Goal: Communication & Community: Answer question/provide support

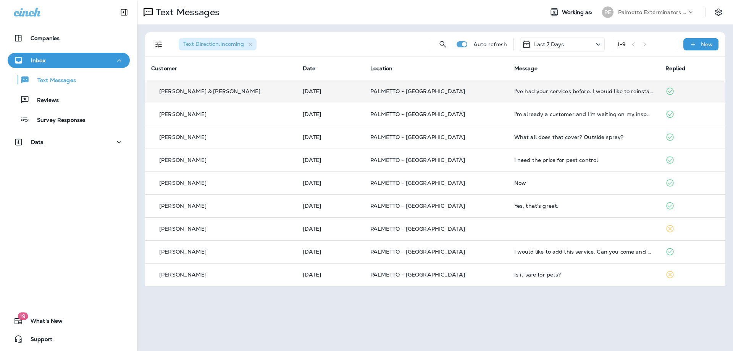
click at [269, 81] on td "[PERSON_NAME] & [PERSON_NAME]" at bounding box center [221, 91] width 152 height 23
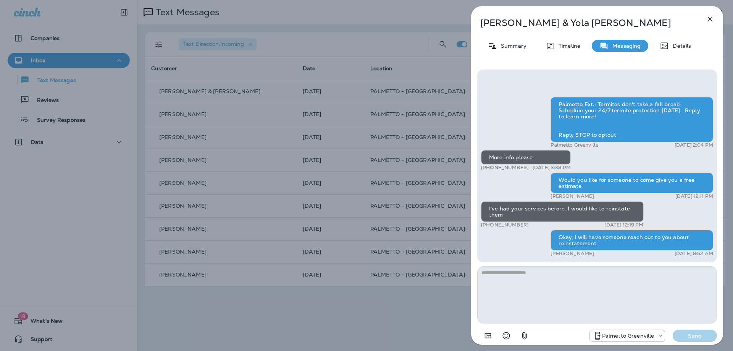
click at [268, 110] on div "Reginald & Yola Gambrell Summary Timeline Messaging Details Palmetto Ext.: Term…" at bounding box center [366, 175] width 733 height 351
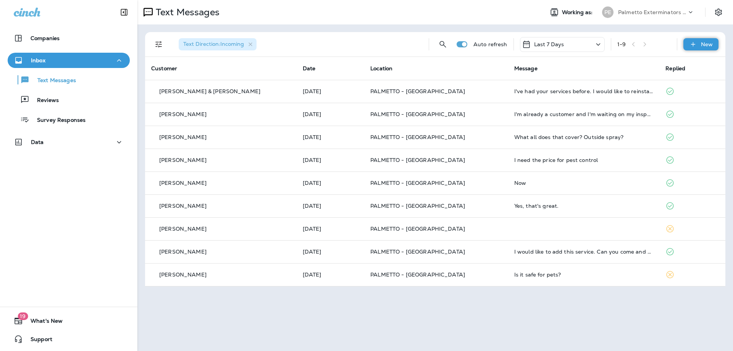
click at [699, 46] on div "New" at bounding box center [700, 44] width 35 height 12
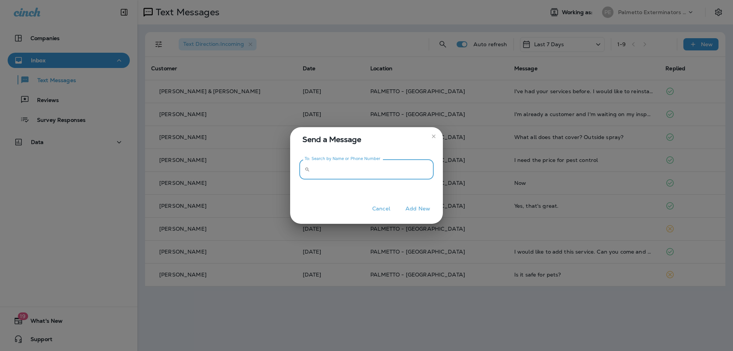
click at [334, 164] on input "To: Search by Name or Phone Number" at bounding box center [373, 169] width 121 height 20
type input "**********"
click at [409, 210] on button "Add New" at bounding box center [418, 209] width 32 height 12
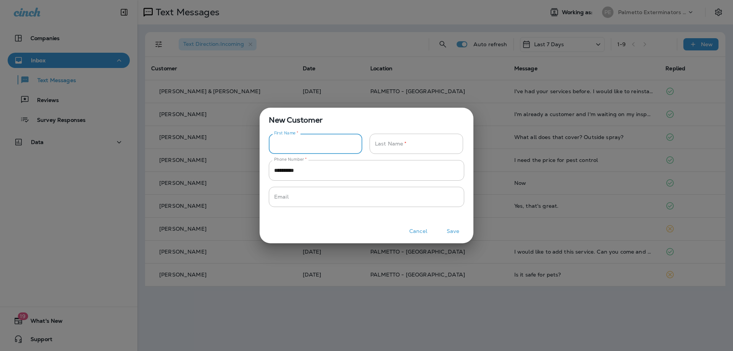
click at [314, 144] on input "Phone Number   *" at bounding box center [311, 144] width 85 height 20
type input "******"
type input "*******"
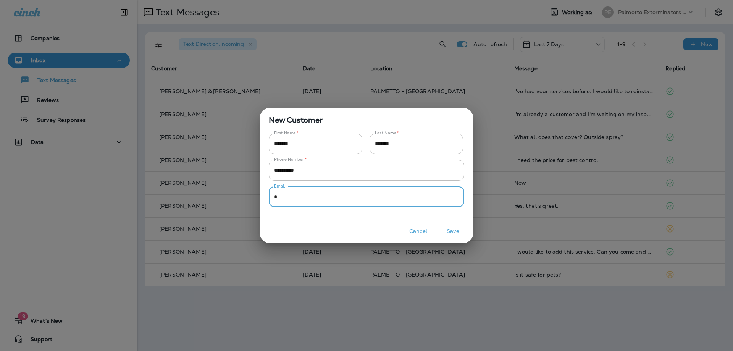
type input "*"
click at [452, 230] on button "Save" at bounding box center [453, 231] width 29 height 12
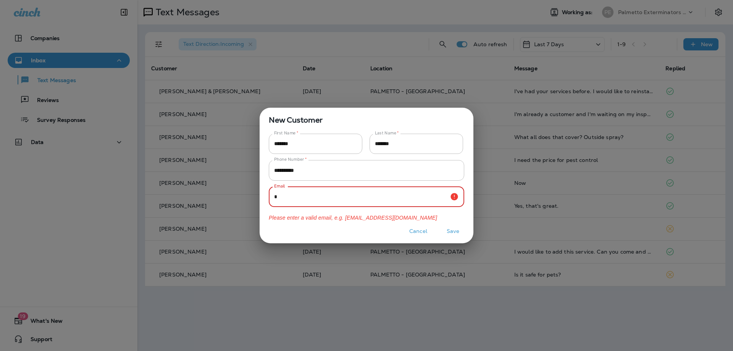
click at [375, 196] on input "*" at bounding box center [358, 197] width 178 height 20
click at [451, 236] on button "Save" at bounding box center [453, 231] width 29 height 12
click at [379, 200] on input "***" at bounding box center [358, 197] width 178 height 20
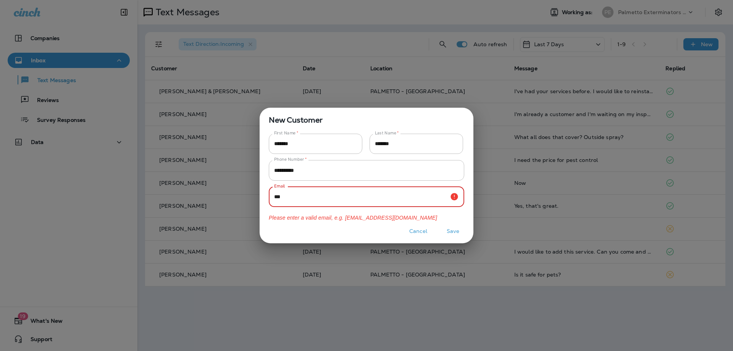
click at [379, 200] on input "***" at bounding box center [358, 197] width 178 height 20
click at [364, 155] on div "First Name   * ****** First Name   *" at bounding box center [318, 147] width 98 height 26
click at [400, 202] on input "***" at bounding box center [358, 197] width 178 height 20
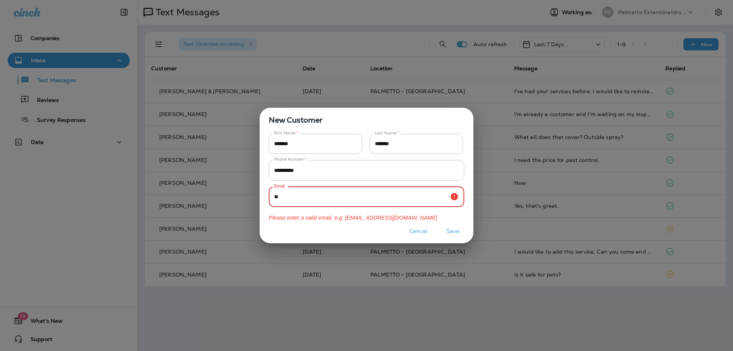
type input "*"
type input "**********"
click at [439, 225] on button "Save" at bounding box center [453, 231] width 29 height 12
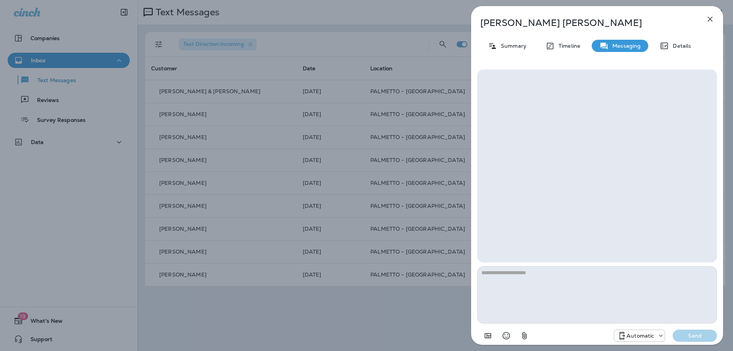
click at [566, 274] on textarea at bounding box center [597, 294] width 240 height 57
type textarea "*"
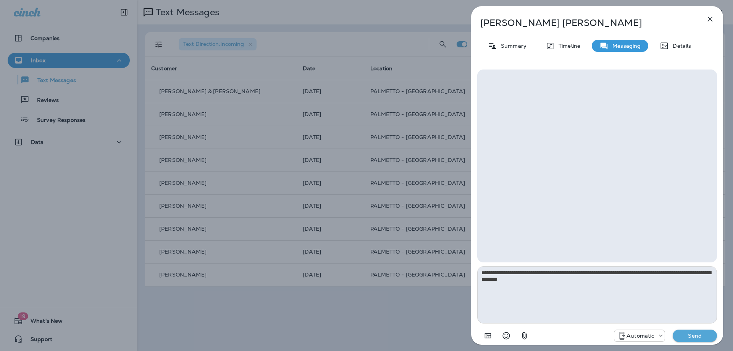
type textarea "**********"
click at [673, 329] on button "Send" at bounding box center [695, 335] width 44 height 12
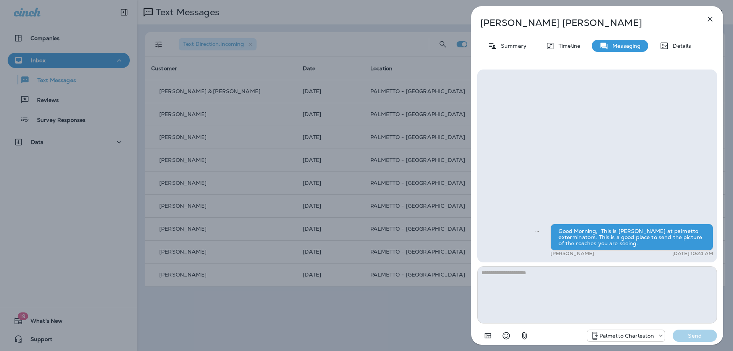
click at [262, 126] on div "Denise Stewart Summary Timeline Messaging Details Good Morning, This is Haley a…" at bounding box center [366, 175] width 733 height 351
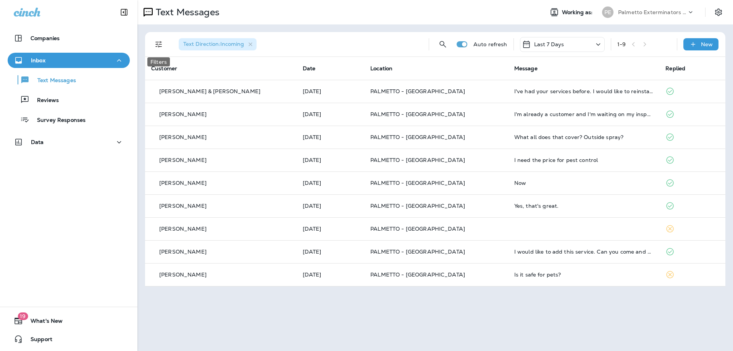
click at [162, 46] on icon "Filters" at bounding box center [158, 44] width 9 height 9
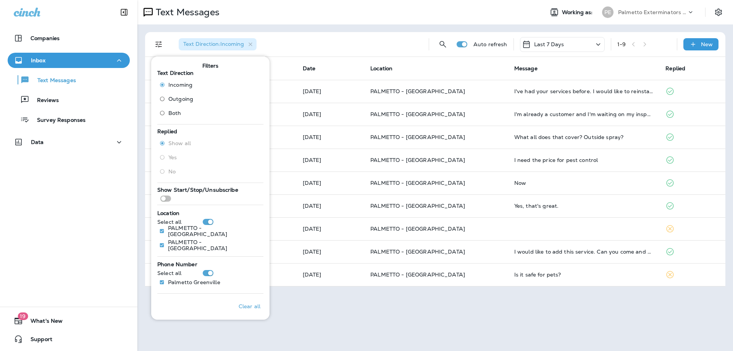
click at [171, 111] on span "Both" at bounding box center [174, 113] width 13 height 6
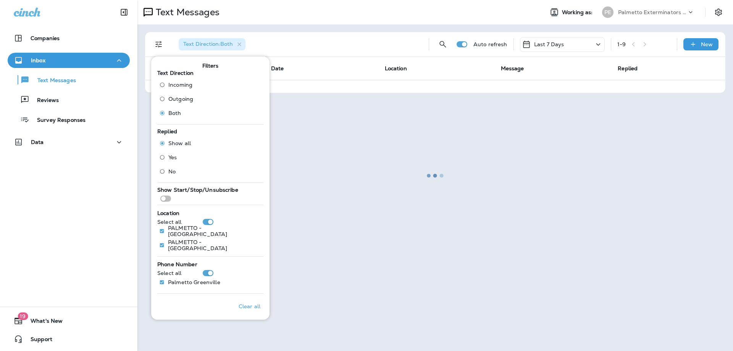
click at [348, 285] on div at bounding box center [435, 175] width 594 height 349
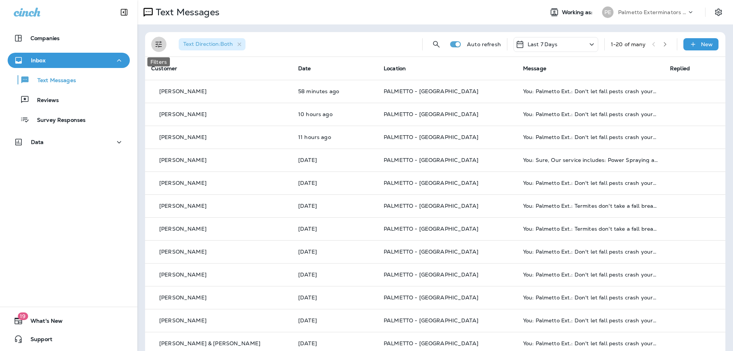
click at [157, 48] on icon "Filters" at bounding box center [158, 44] width 9 height 9
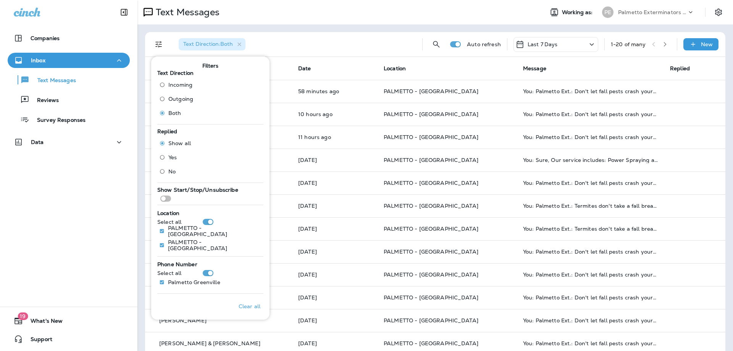
click at [557, 37] on div "Last 7 Days" at bounding box center [555, 44] width 85 height 15
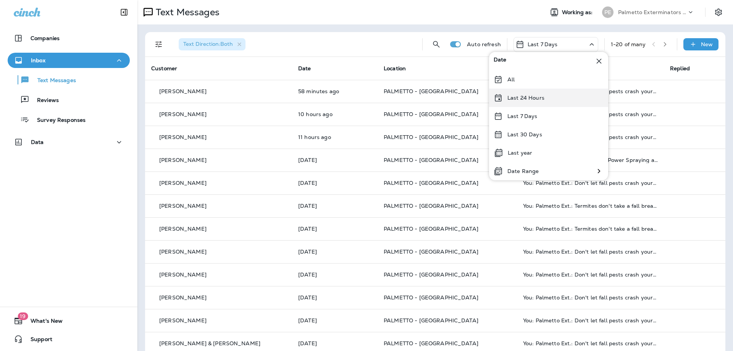
click at [517, 93] on div "Last 24 Hours" at bounding box center [548, 98] width 119 height 18
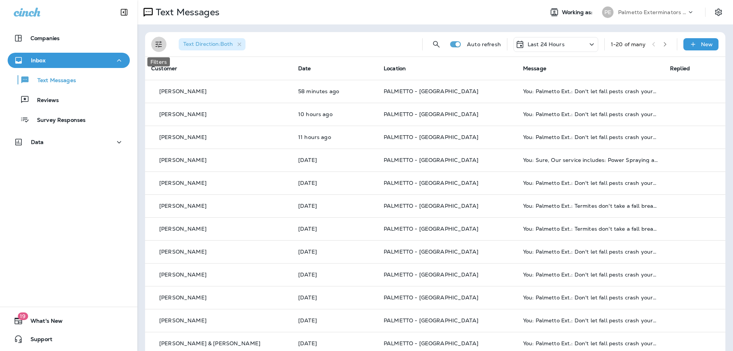
click at [153, 44] on button "Filters" at bounding box center [158, 44] width 15 height 15
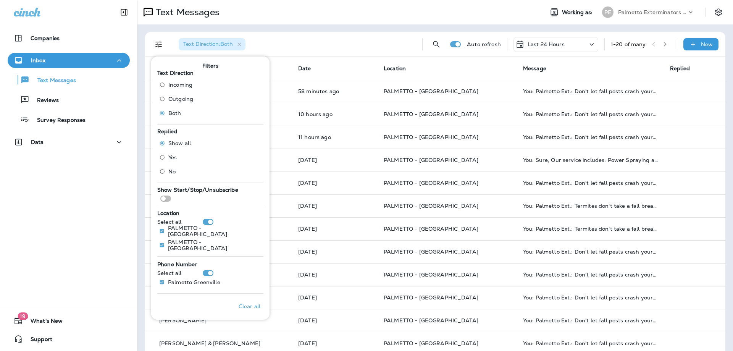
click at [179, 84] on span "Incoming" at bounding box center [180, 85] width 24 height 6
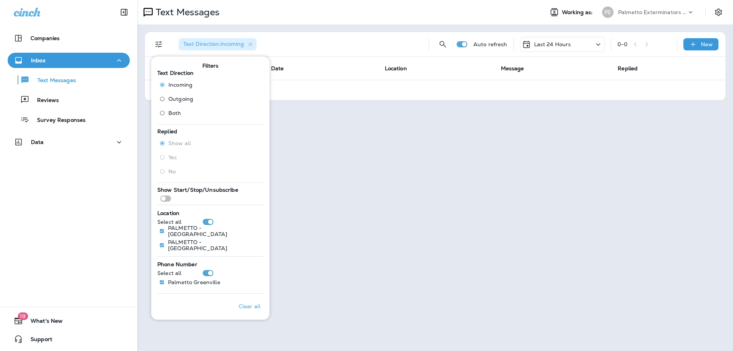
click at [336, 291] on div "Text Messages Working as: PE Palmetto Exterminators LLC Text Direction : Incomi…" at bounding box center [435, 175] width 596 height 351
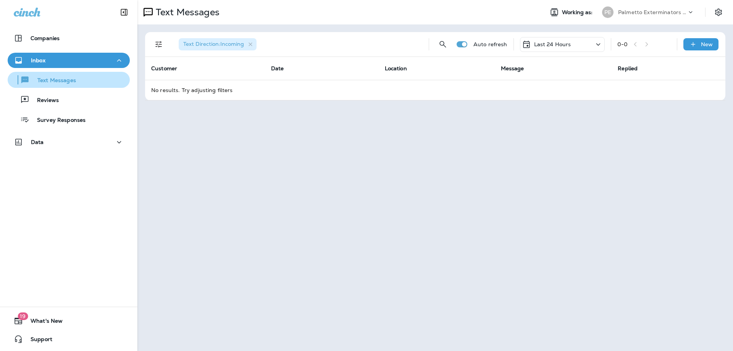
click at [19, 79] on div "button" at bounding box center [19, 79] width 3 height 9
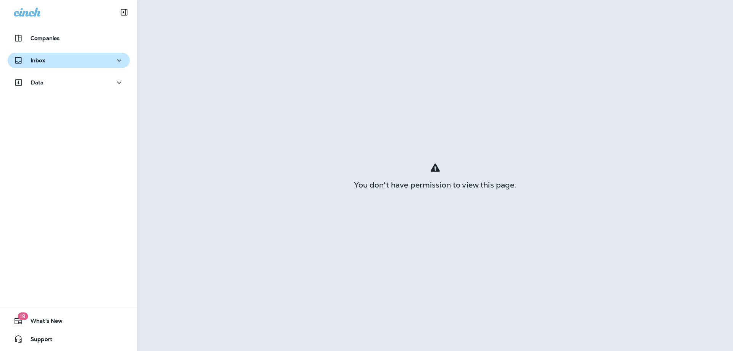
click at [84, 61] on div "Inbox" at bounding box center [69, 61] width 110 height 10
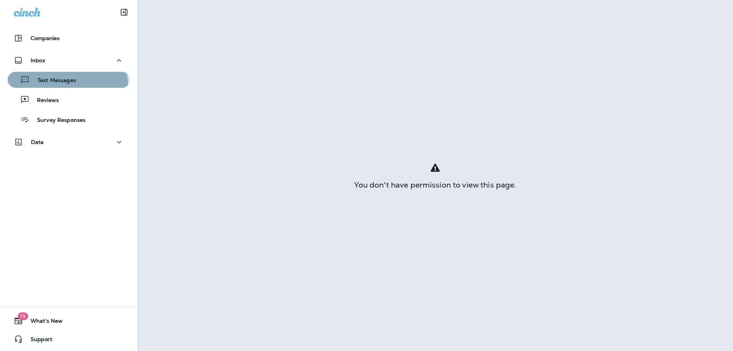
click at [66, 86] on button "Text Messages" at bounding box center [69, 80] width 122 height 16
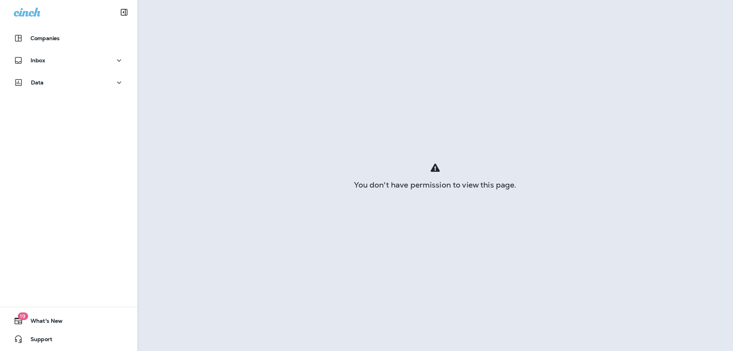
click at [27, 70] on div "Inbox" at bounding box center [68, 62] width 137 height 19
click at [36, 62] on p "Inbox" at bounding box center [38, 60] width 15 height 6
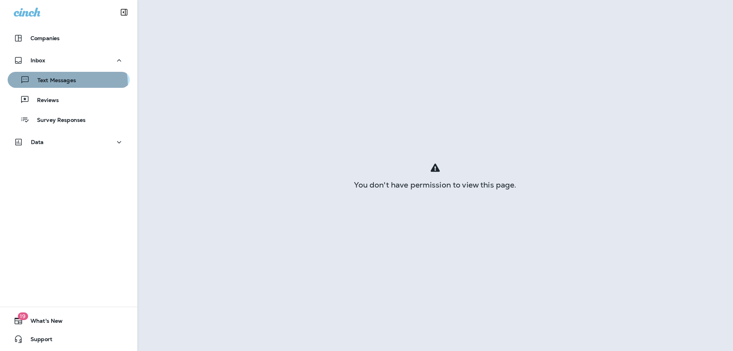
click at [59, 85] on div "Text Messages" at bounding box center [43, 79] width 65 height 11
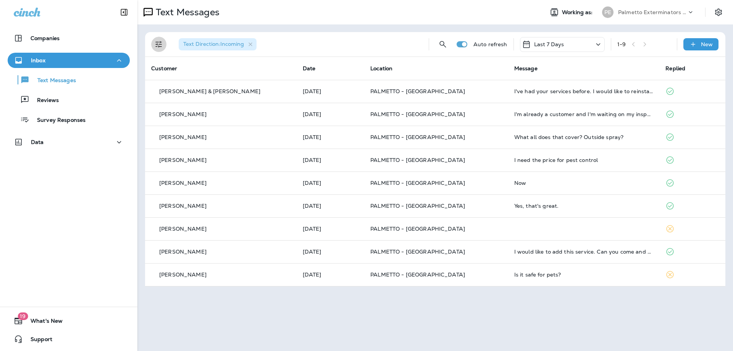
click at [159, 46] on icon "Filters" at bounding box center [158, 44] width 6 height 6
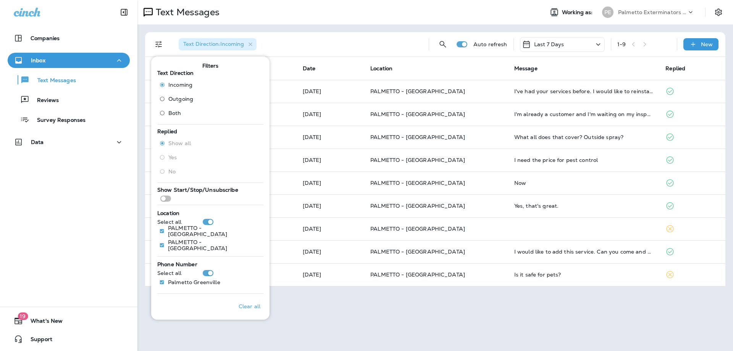
click at [175, 118] on label "Both" at bounding box center [174, 113] width 37 height 12
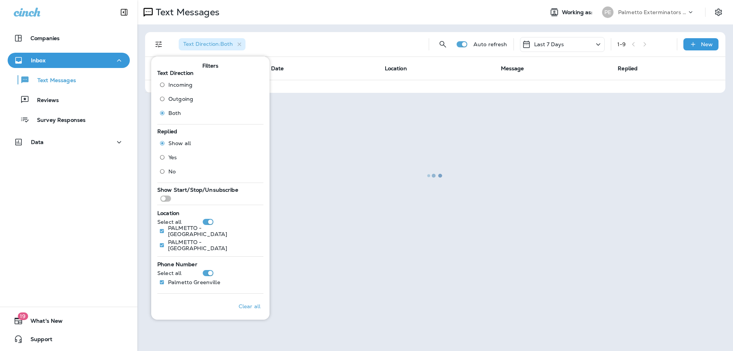
click at [304, 291] on div at bounding box center [435, 175] width 594 height 349
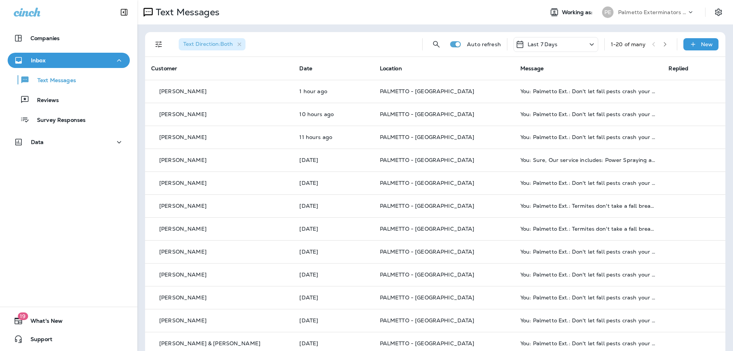
click at [157, 46] on icon "Filters" at bounding box center [158, 44] width 9 height 9
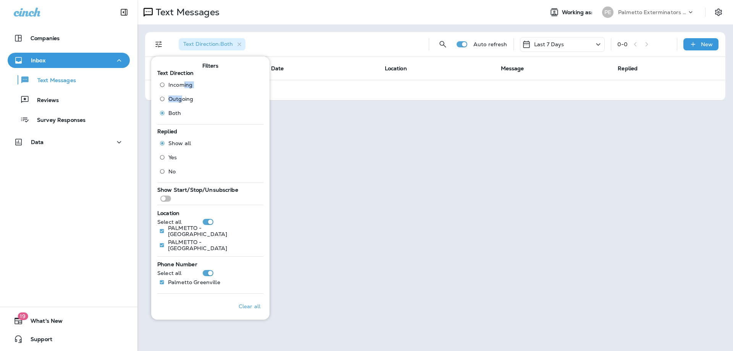
drag, startPoint x: 181, startPoint y: 98, endPoint x: 184, endPoint y: 84, distance: 15.1
click at [184, 84] on div "Incoming Outgoing Both" at bounding box center [179, 100] width 39 height 42
click at [184, 84] on span "Incoming" at bounding box center [180, 85] width 24 height 6
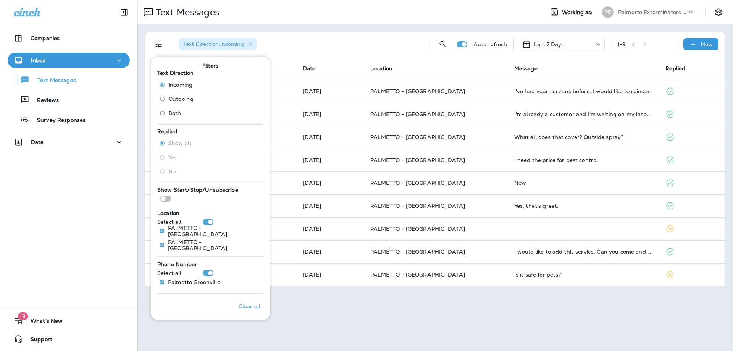
click at [369, 292] on div "Text Direction : Incoming Auto refresh Last 7 Days 1 - 9 New Customer Date Loca…" at bounding box center [435, 159] width 596 height 270
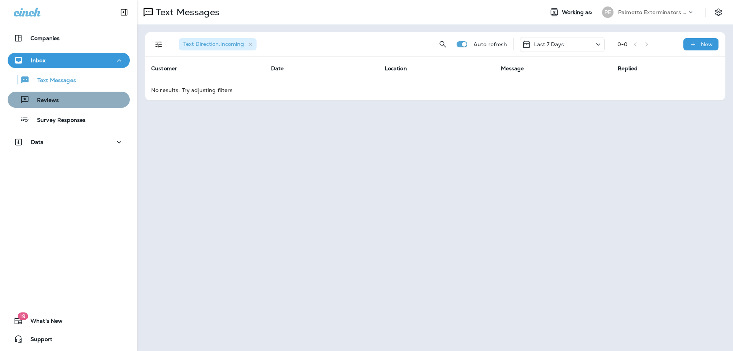
click at [71, 96] on div "Reviews" at bounding box center [69, 99] width 116 height 11
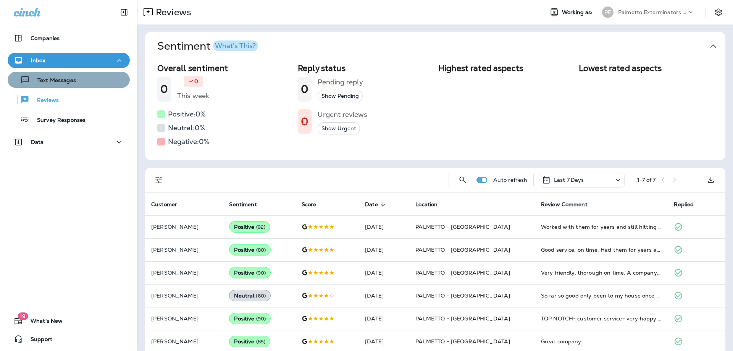
click at [79, 79] on div "Text Messages" at bounding box center [69, 79] width 116 height 11
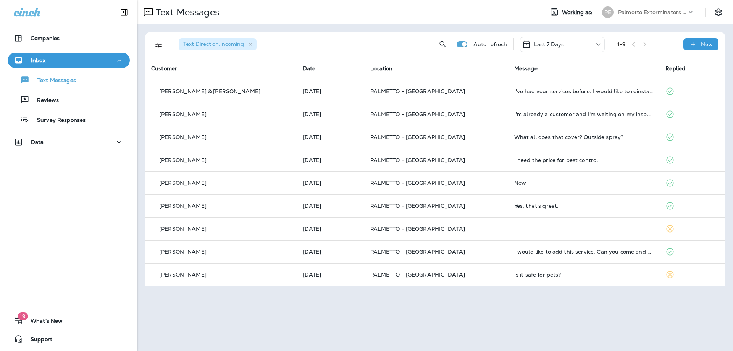
click at [194, 18] on div "Text Messages" at bounding box center [178, 12] width 82 height 15
click at [194, 14] on p "Text Messages" at bounding box center [186, 11] width 67 height 11
click at [552, 45] on p "Last 7 Days" at bounding box center [549, 44] width 30 height 6
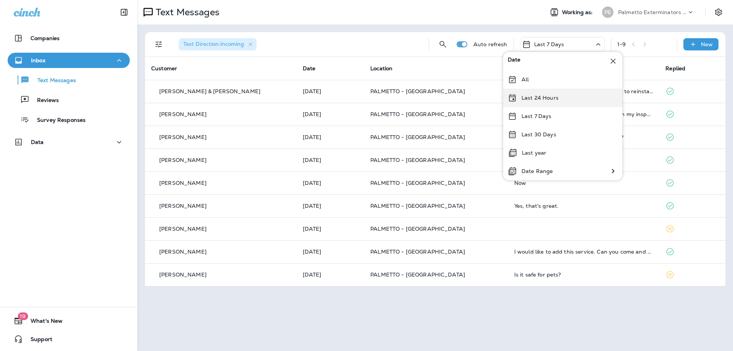
click at [540, 106] on div "Last 24 Hours" at bounding box center [562, 98] width 119 height 18
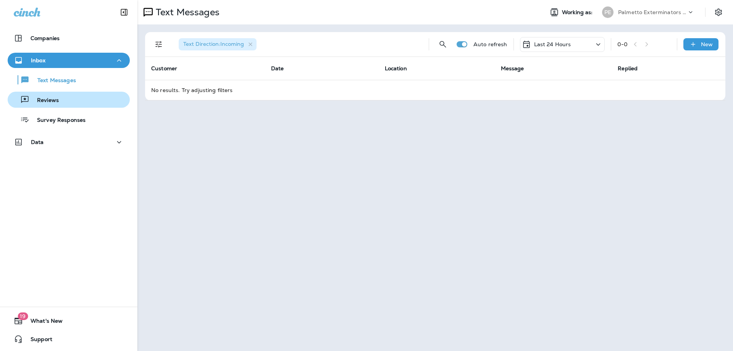
click at [50, 97] on p "Reviews" at bounding box center [43, 100] width 29 height 7
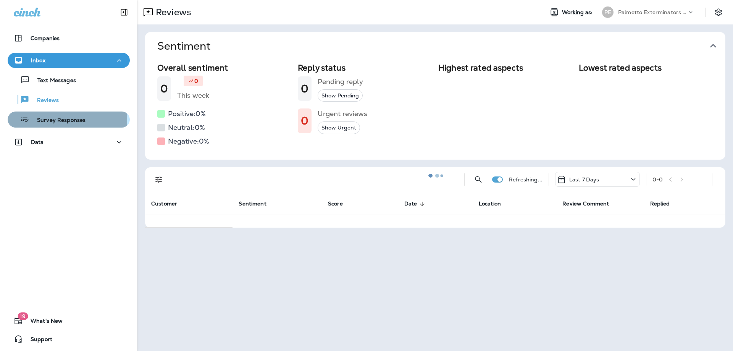
click at [59, 121] on p "Survey Responses" at bounding box center [57, 120] width 56 height 7
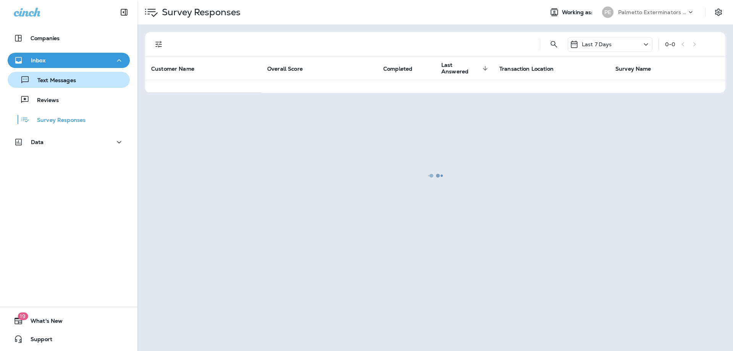
click at [66, 75] on div "Text Messages" at bounding box center [43, 79] width 65 height 11
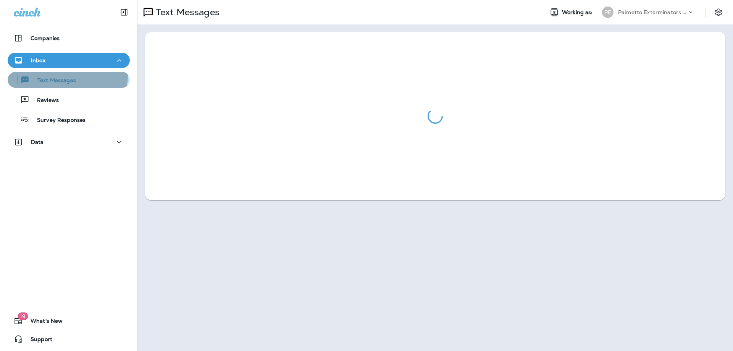
click at [66, 75] on div "Text Messages" at bounding box center [43, 79] width 65 height 11
